Goal: Check status: Check status

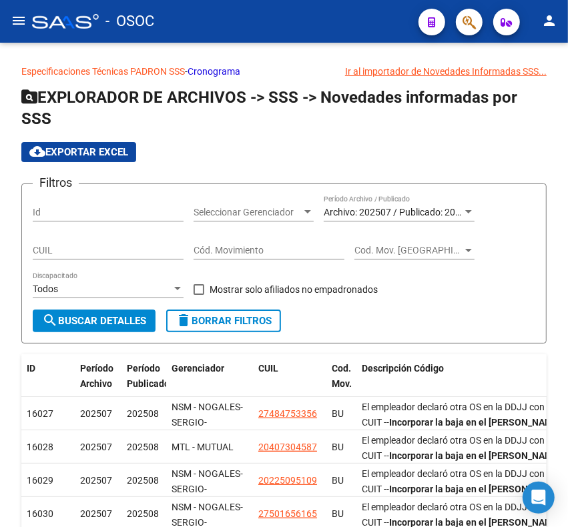
click at [469, 18] on icon "button" at bounding box center [468, 22] width 13 height 15
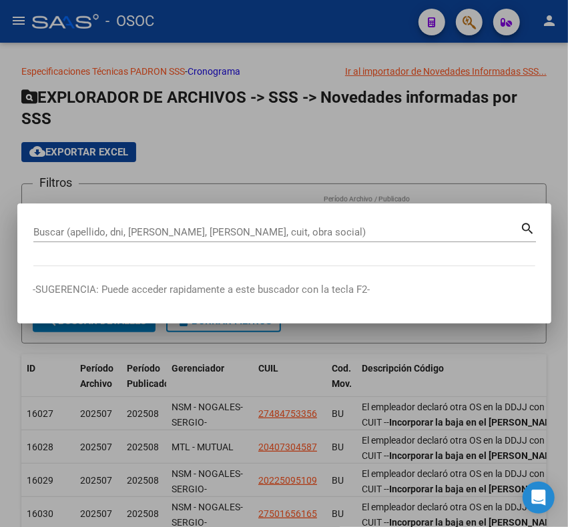
paste input "27302661672"
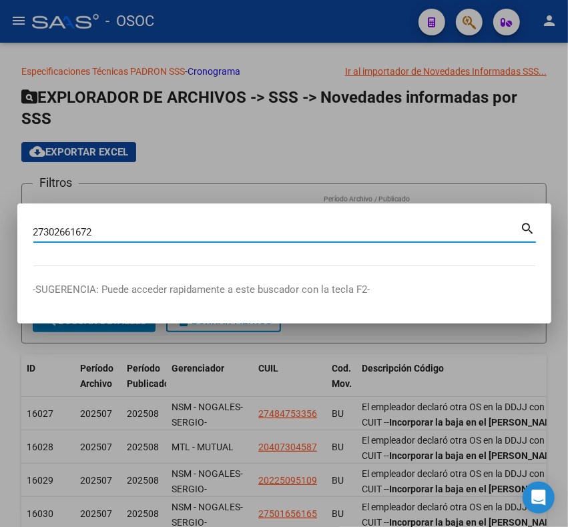
type input "27302661672"
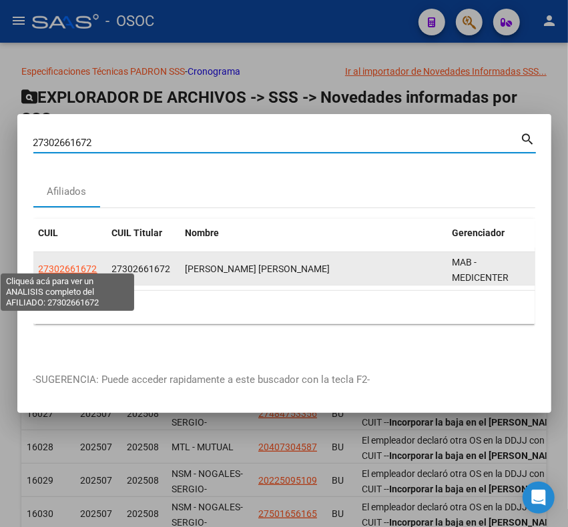
click at [73, 265] on span "27302661672" at bounding box center [68, 268] width 59 height 11
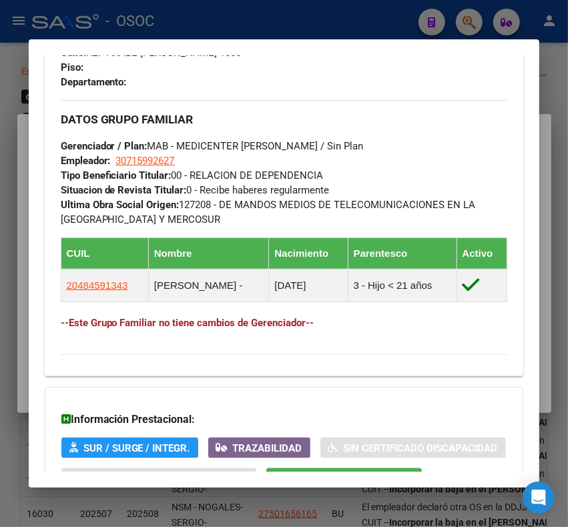
scroll to position [890, 0]
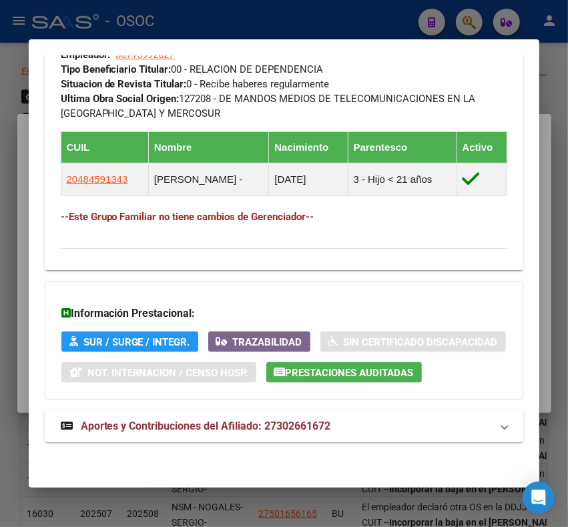
click at [177, 425] on span "Aportes y Contribuciones del Afiliado: 27302661672" at bounding box center [206, 426] width 250 height 13
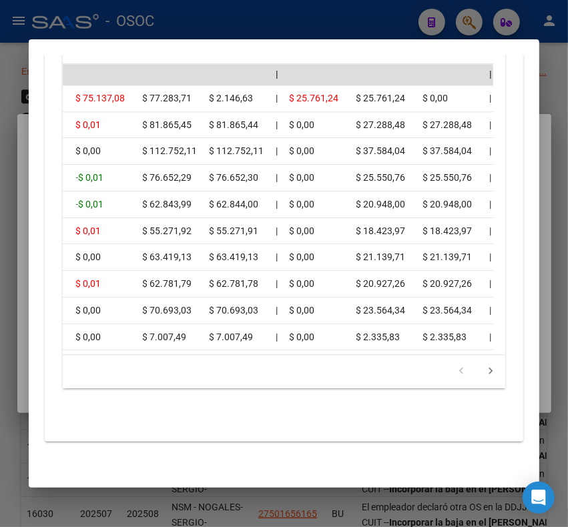
scroll to position [0, 0]
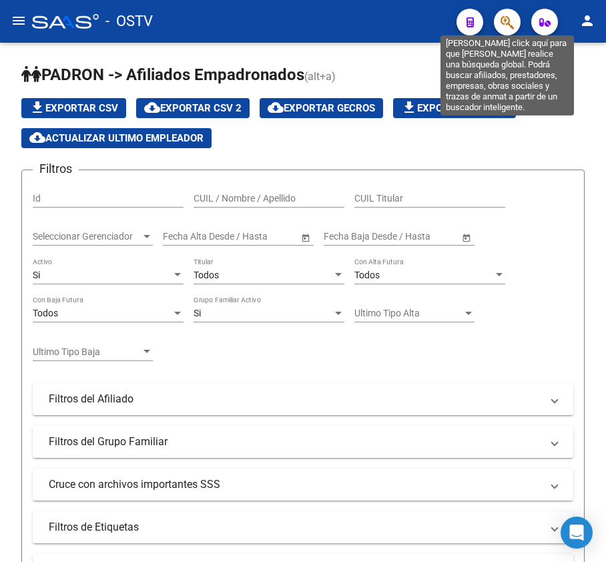
click at [508, 20] on icon "button" at bounding box center [506, 22] width 13 height 15
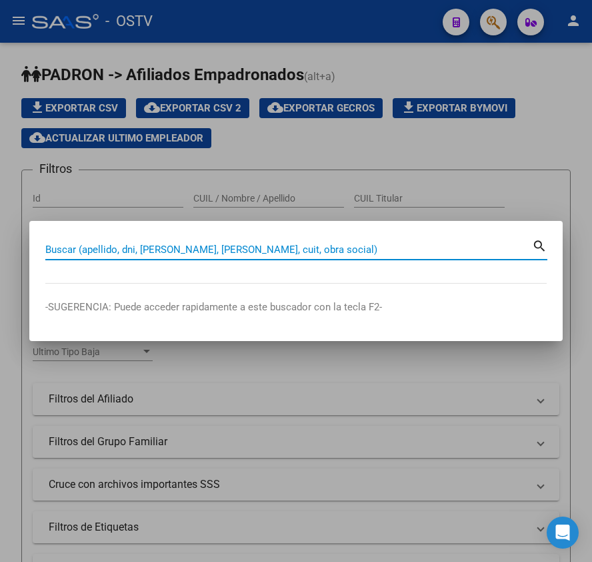
paste input "27302661672"
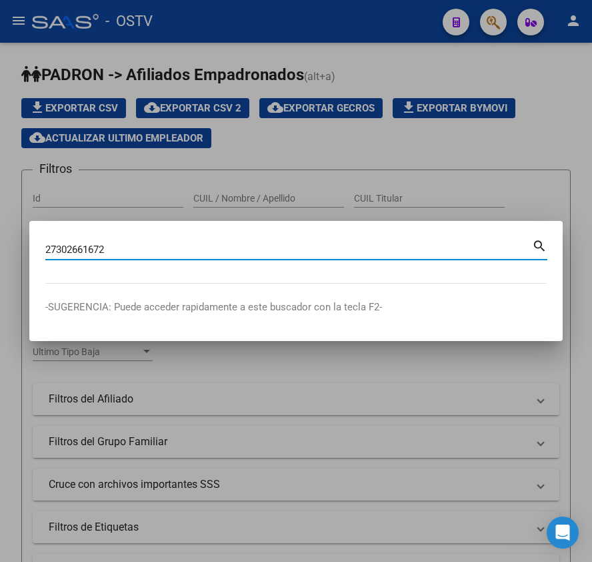
type input "27302661672"
